Goal: Navigation & Orientation: Find specific page/section

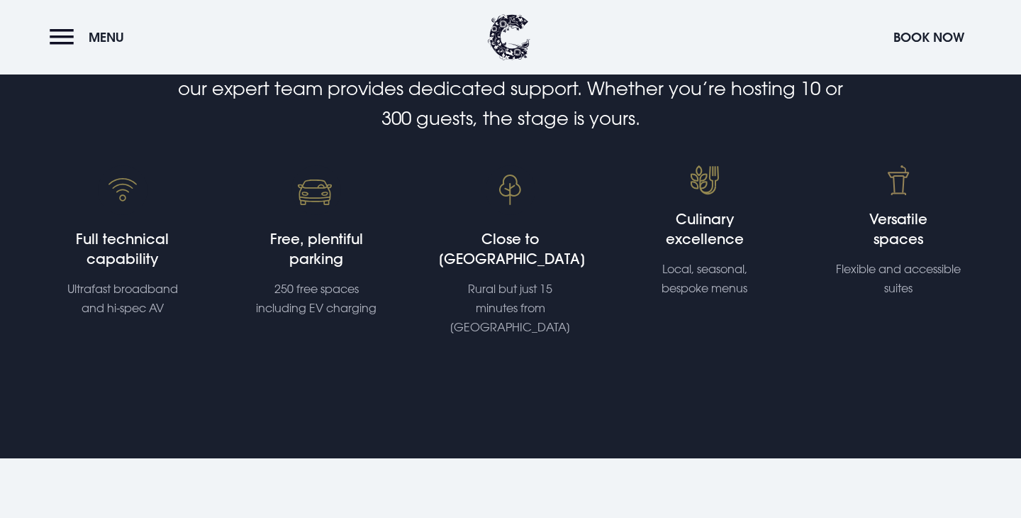
scroll to position [400, 0]
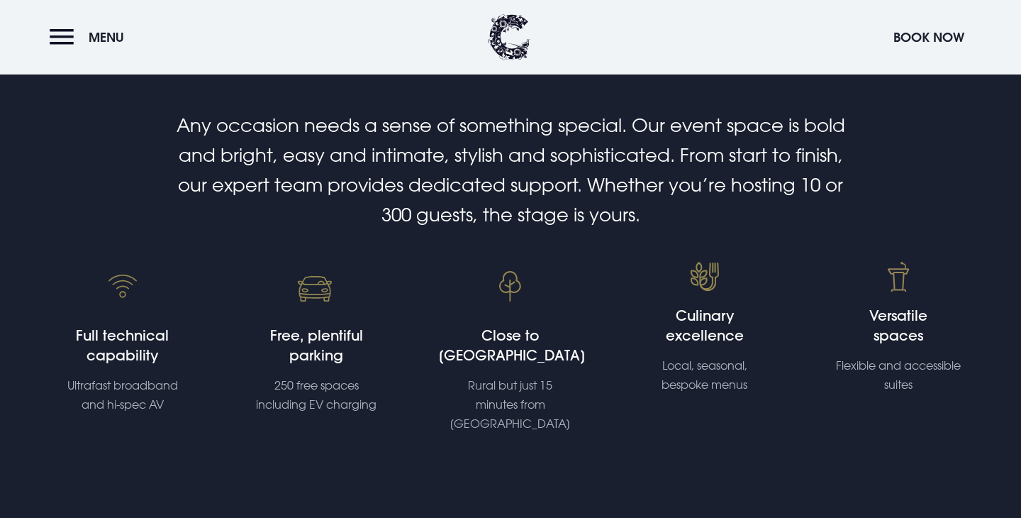
click at [586, 255] on div "Any occasion needs a sense of something special. Our event space is bold and br…" at bounding box center [511, 297] width 970 height 373
click at [604, 245] on div "Any occasion needs a sense of something special. Our event space is bold and br…" at bounding box center [511, 297] width 970 height 373
click at [604, 279] on div "Close to [GEOGRAPHIC_DATA] but just 15 minutes from [GEOGRAPHIC_DATA]" at bounding box center [510, 348] width 194 height 172
click at [594, 318] on div "Close to [GEOGRAPHIC_DATA] but just 15 minutes from [GEOGRAPHIC_DATA]" at bounding box center [510, 348] width 194 height 172
click at [605, 278] on div "Close to [GEOGRAPHIC_DATA] but just 15 minutes from [GEOGRAPHIC_DATA]" at bounding box center [510, 348] width 194 height 172
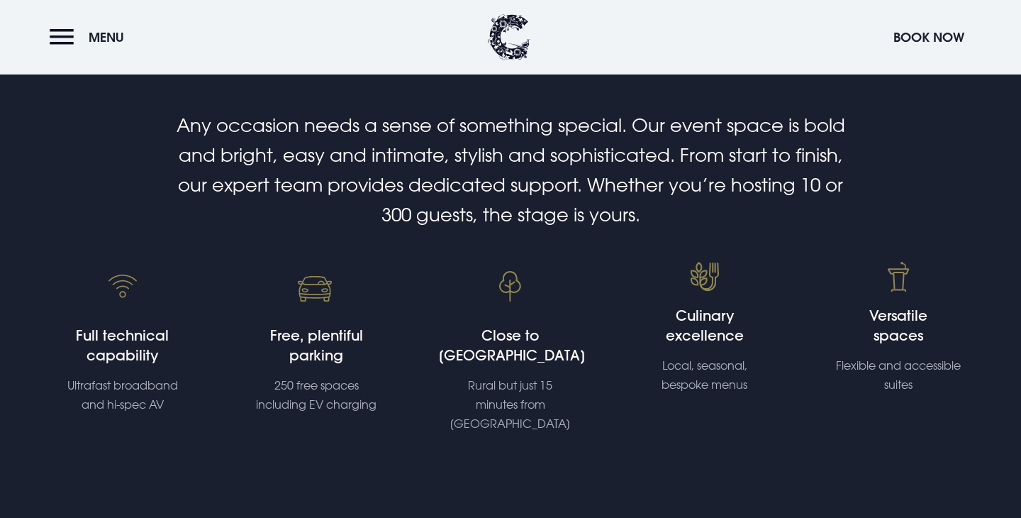
click at [621, 254] on div "Any occasion needs a sense of something special. Our event space is bold and br…" at bounding box center [511, 297] width 970 height 373
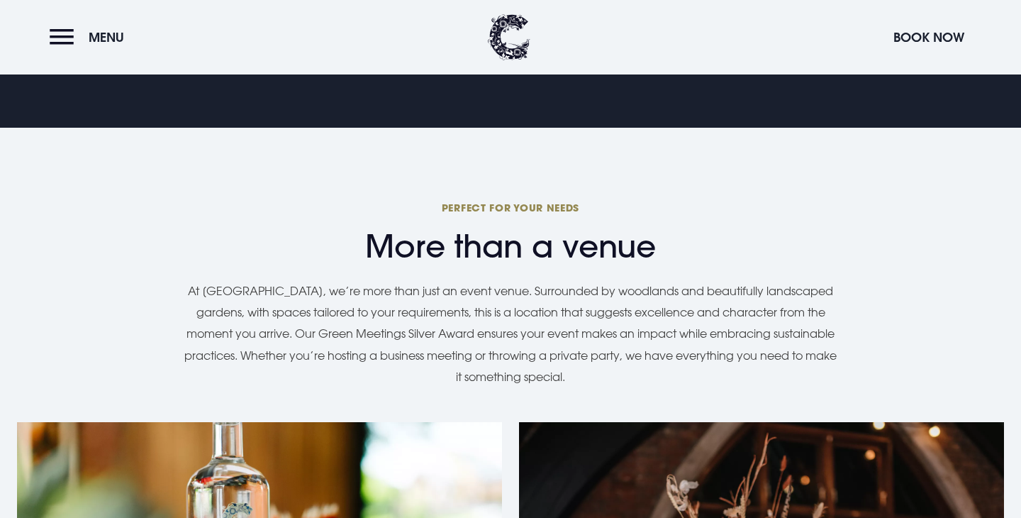
scroll to position [982, 0]
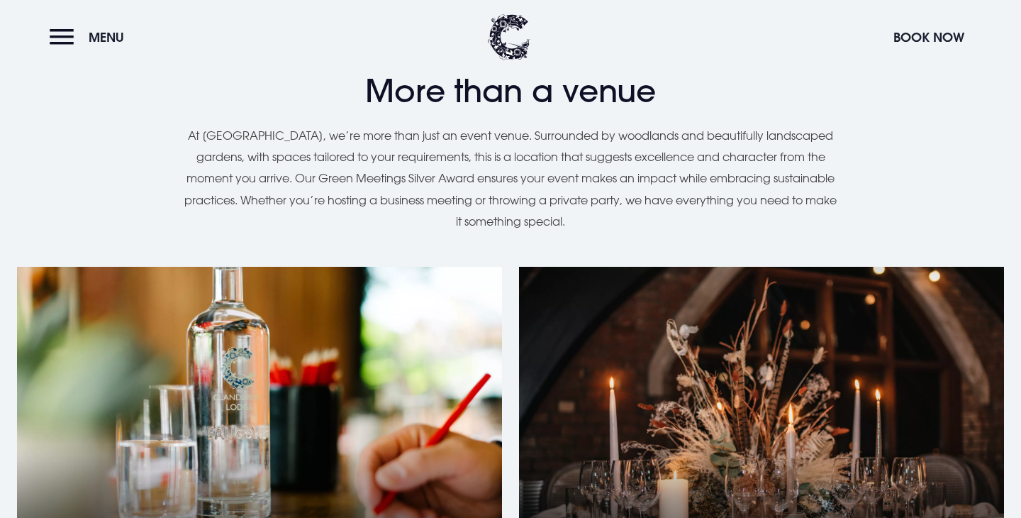
click at [505, 267] on div "Corporate Events Social Events" at bounding box center [511, 444] width 1004 height 355
click at [505, 252] on div "Corporate Events Social Events" at bounding box center [510, 436] width 1021 height 369
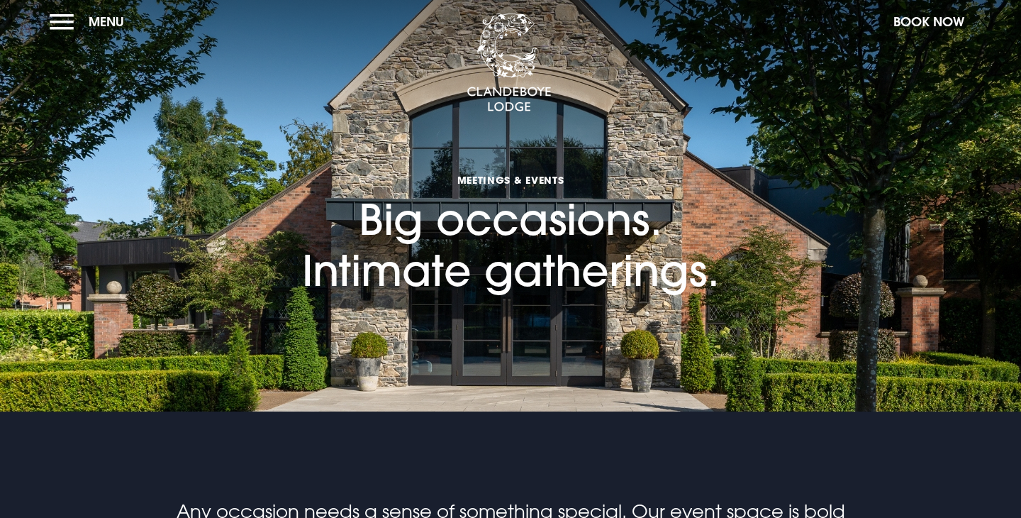
scroll to position [0, 0]
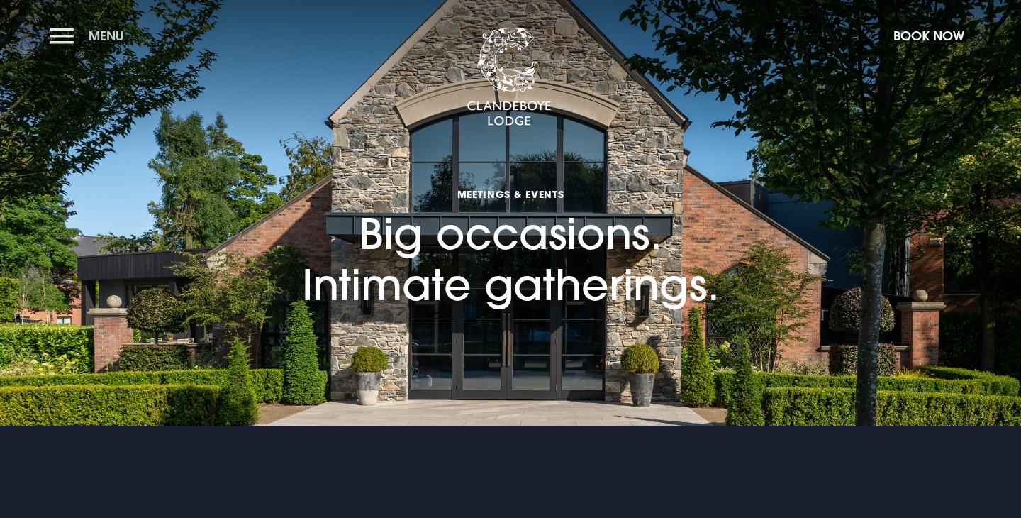
click at [73, 35] on button "Menu" at bounding box center [91, 36] width 82 height 30
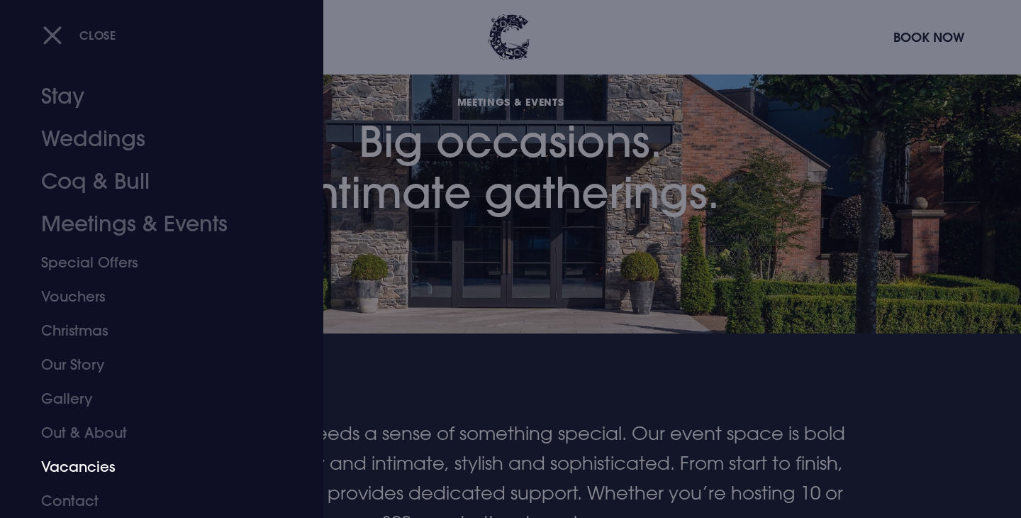
scroll to position [211, 0]
